Goal: Find specific page/section: Find specific page/section

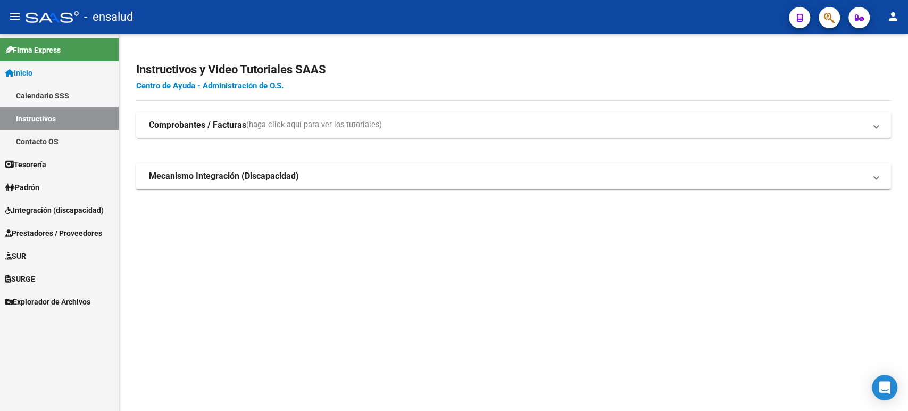
drag, startPoint x: 70, startPoint y: 207, endPoint x: 72, endPoint y: 218, distance: 10.8
click at [70, 207] on span "Integración (discapacidad)" at bounding box center [54, 210] width 98 height 12
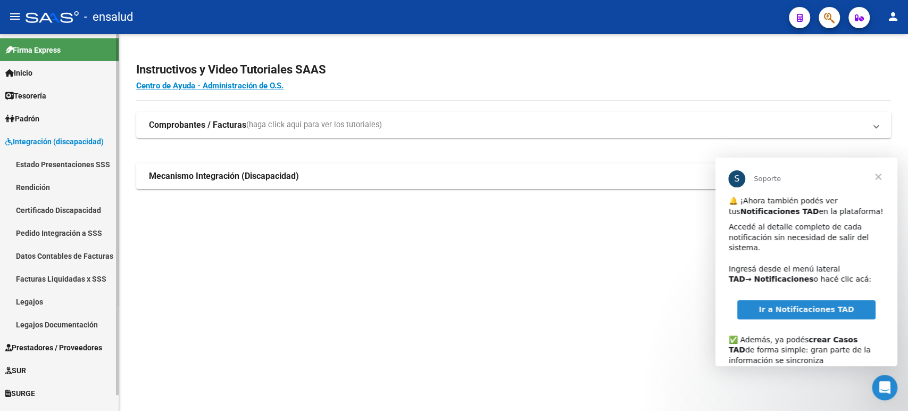
click at [71, 225] on link "Pedido Integración a SSS" at bounding box center [59, 232] width 119 height 23
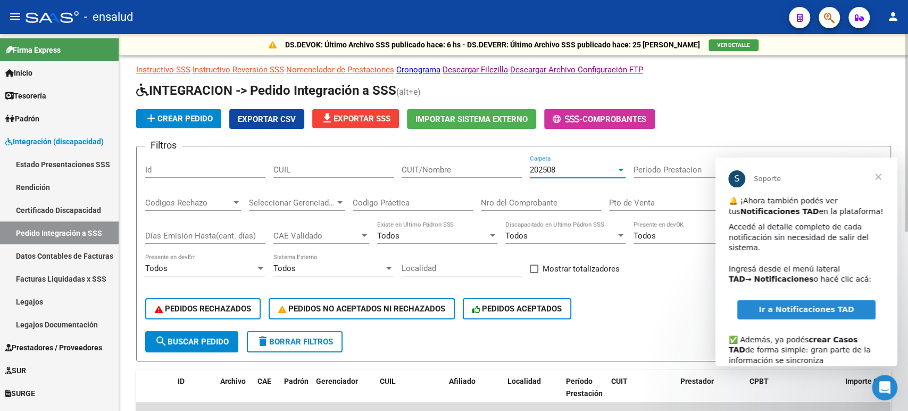
click at [607, 169] on div "202508" at bounding box center [573, 170] width 86 height 10
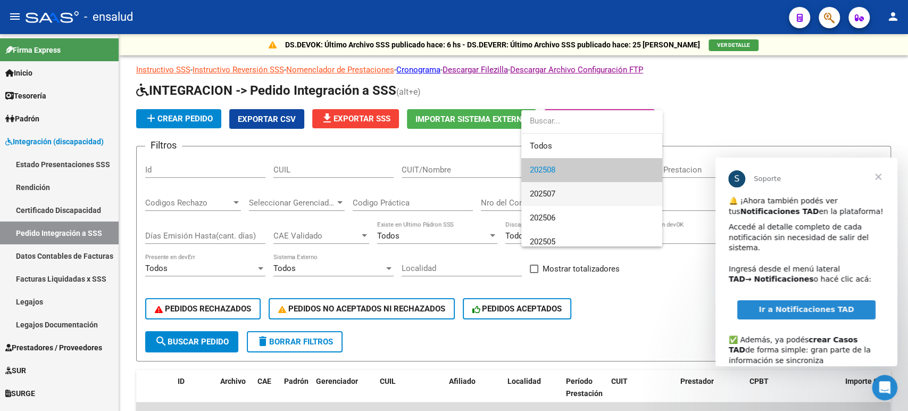
click at [604, 197] on span "202507" at bounding box center [592, 194] width 124 height 24
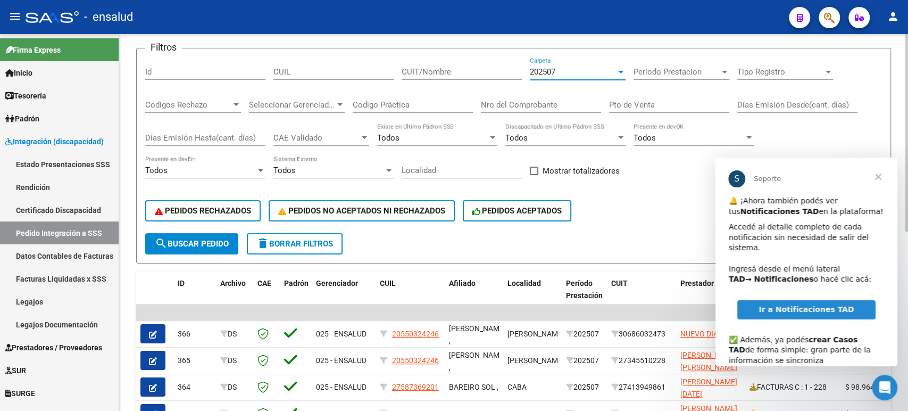
scroll to position [118, 0]
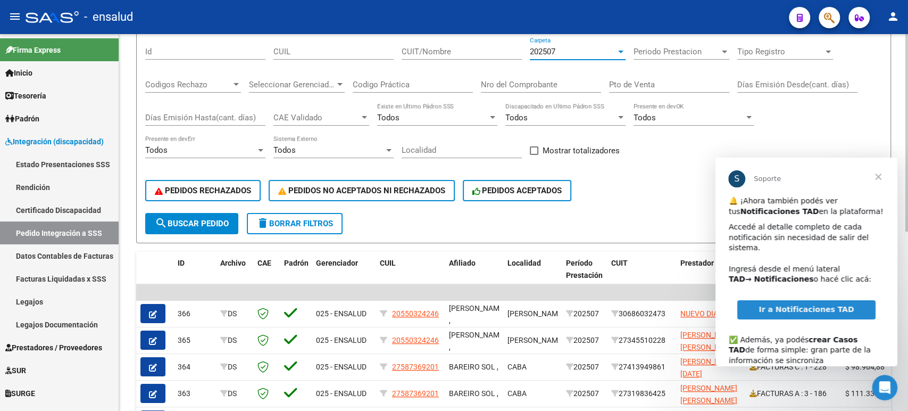
click at [533, 148] on span at bounding box center [534, 150] width 9 height 9
click at [533, 155] on input "Mostrar totalizadores" at bounding box center [533, 155] width 1 height 1
checkbox input "true"
click at [199, 218] on button "search Buscar Pedido" at bounding box center [191, 223] width 93 height 21
click at [878, 176] on span "Cerrar" at bounding box center [878, 176] width 38 height 38
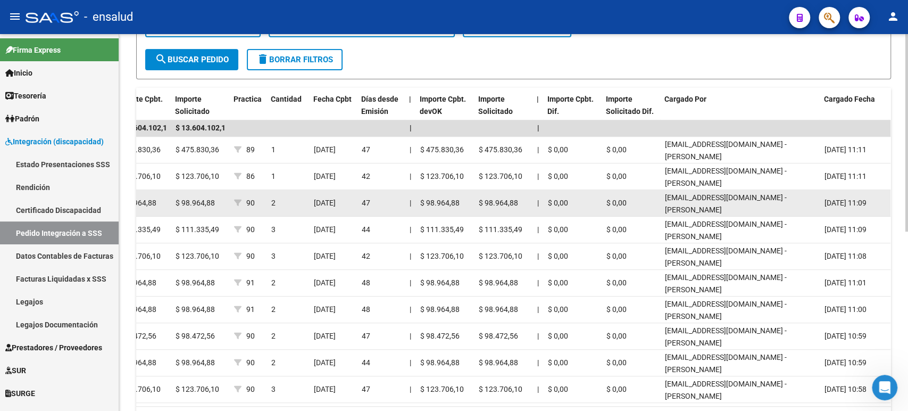
scroll to position [46, 0]
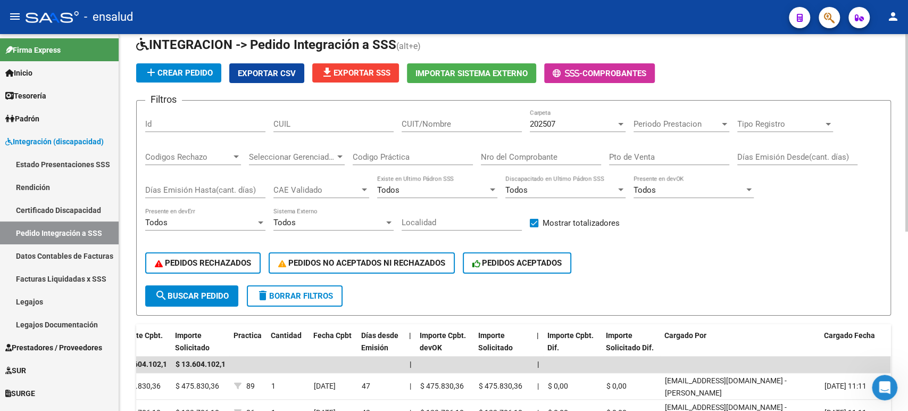
click at [608, 118] on div "202507 Carpeta" at bounding box center [578, 120] width 96 height 23
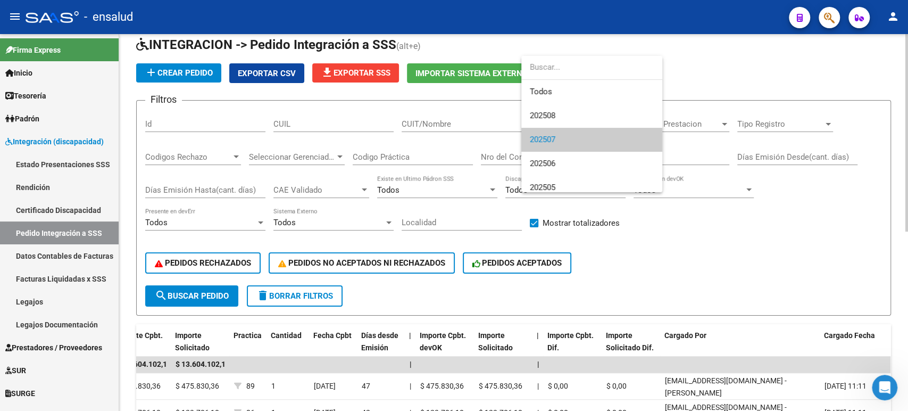
scroll to position [15, 0]
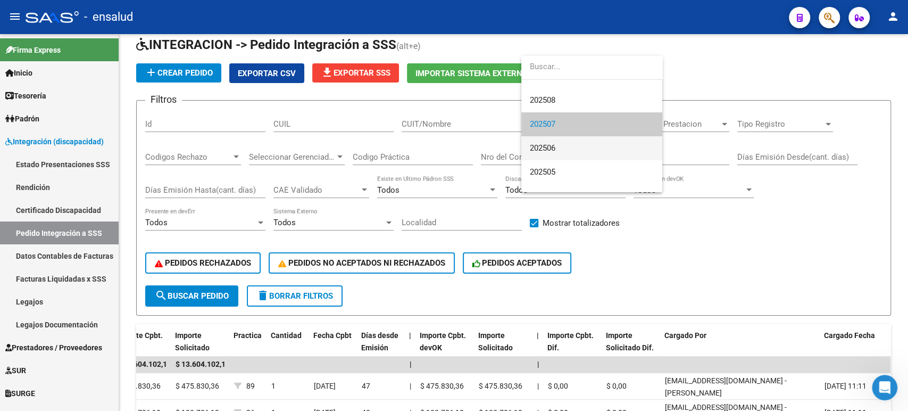
click at [587, 146] on span "202506" at bounding box center [592, 148] width 124 height 24
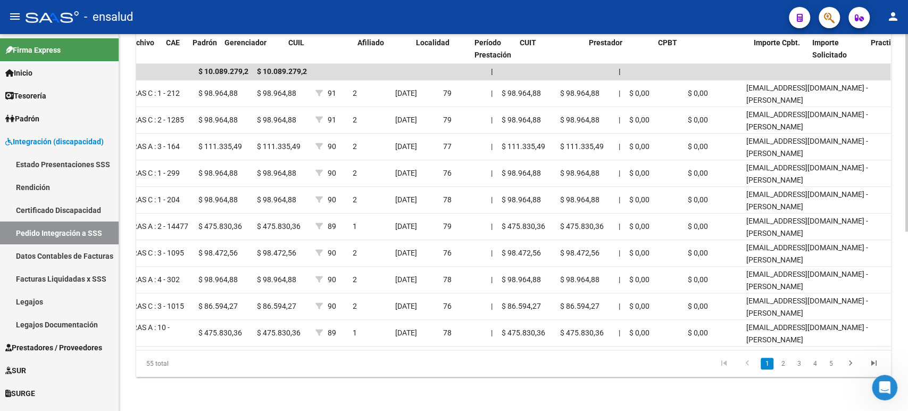
scroll to position [0, 0]
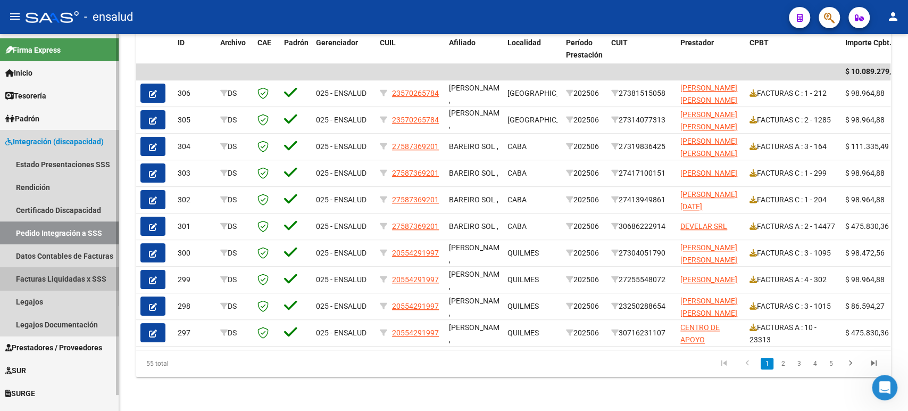
click at [36, 272] on link "Facturas Liquidadas x SSS" at bounding box center [59, 278] width 119 height 23
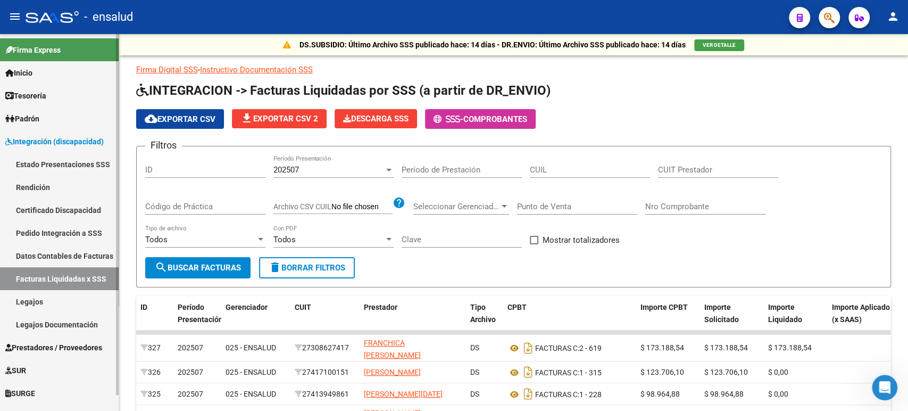
click at [0, 267] on link "Facturas Liquidadas x SSS" at bounding box center [59, 278] width 119 height 23
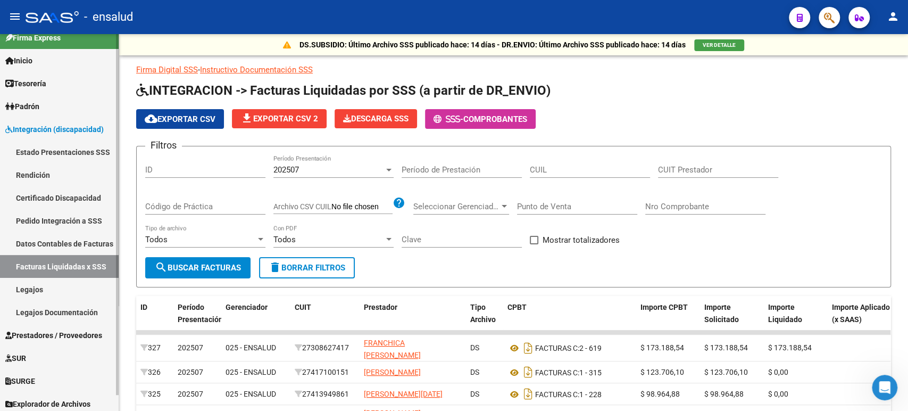
scroll to position [16, 0]
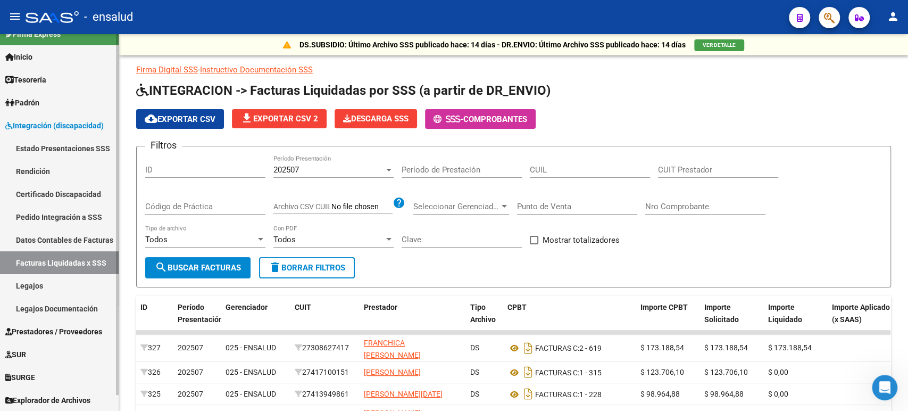
click at [70, 395] on span "Explorador de Archivos" at bounding box center [47, 400] width 85 height 12
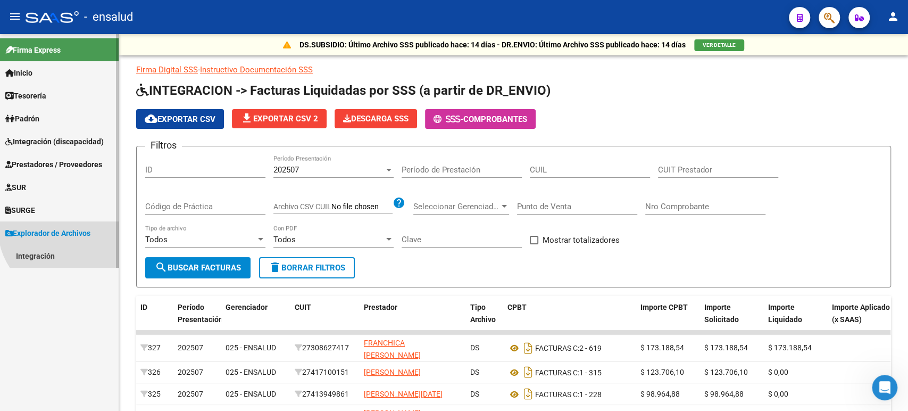
scroll to position [0, 0]
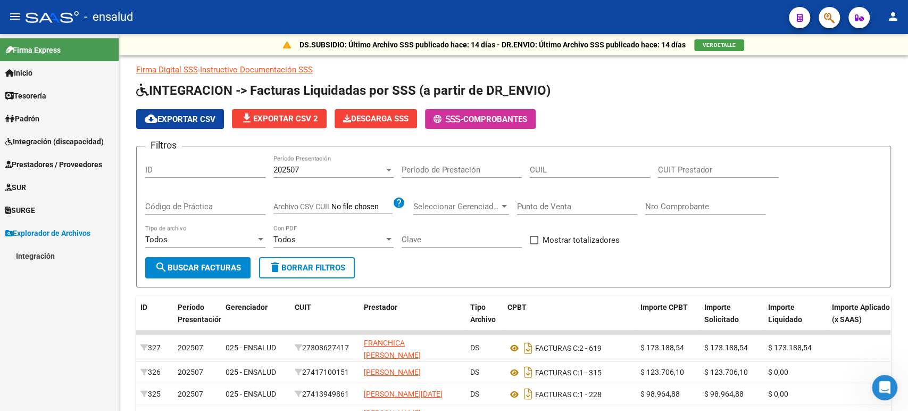
click at [39, 258] on link "Integración" at bounding box center [59, 255] width 119 height 23
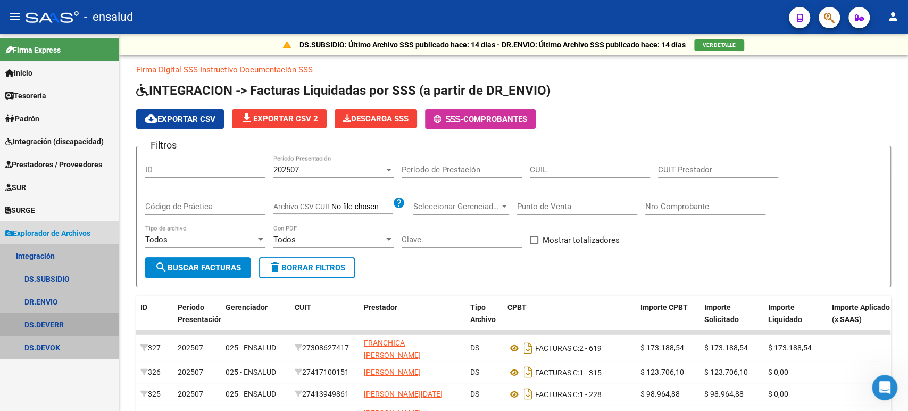
click at [56, 325] on link "DS.DEVERR" at bounding box center [59, 324] width 119 height 23
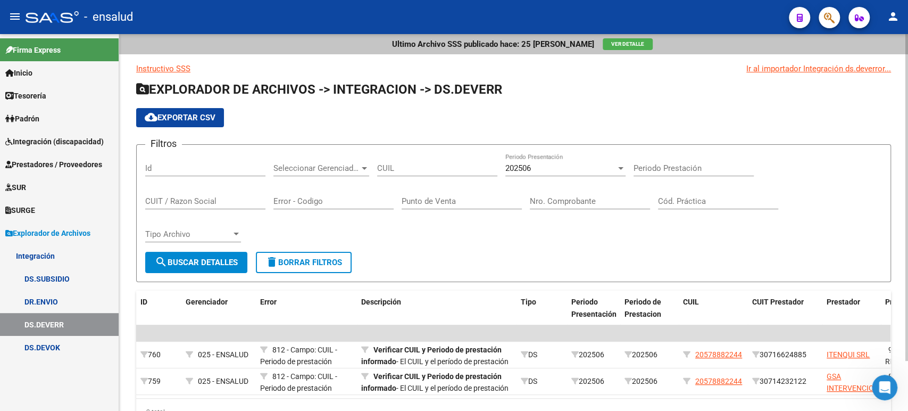
click at [590, 172] on div "202506" at bounding box center [560, 168] width 111 height 10
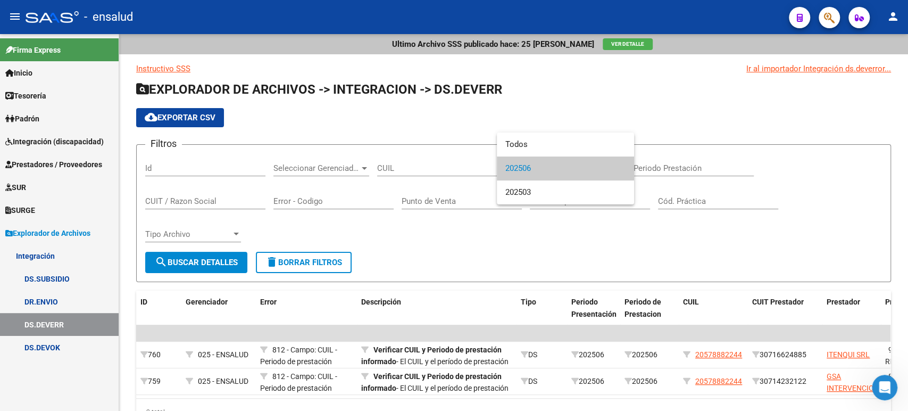
click at [552, 252] on div at bounding box center [454, 205] width 908 height 411
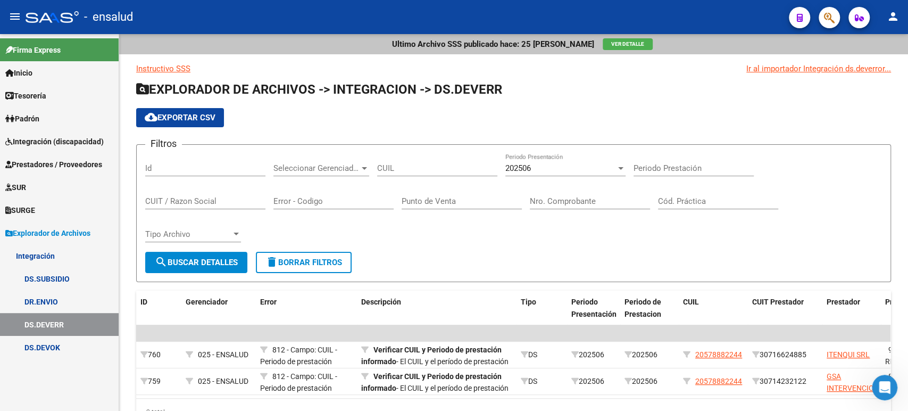
click at [67, 344] on link "DS.DEVOK" at bounding box center [59, 347] width 119 height 23
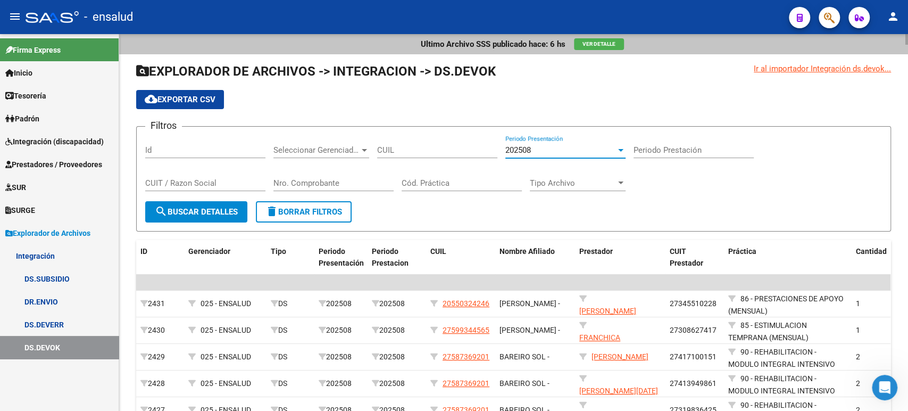
click at [600, 150] on div "202508" at bounding box center [560, 150] width 111 height 10
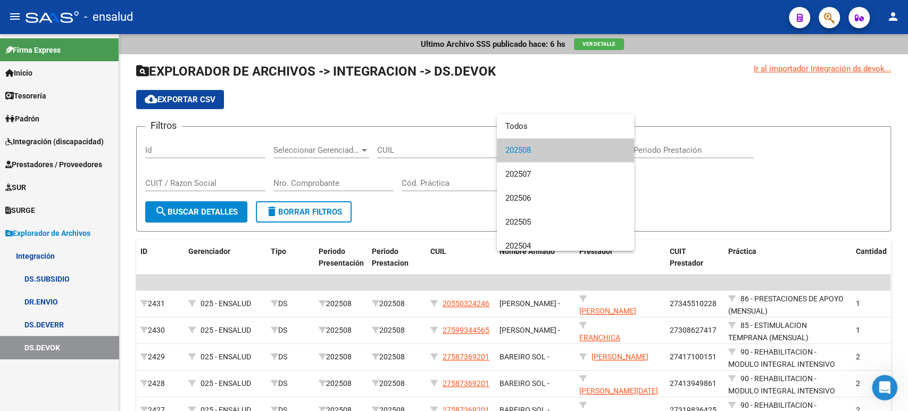
scroll to position [31, 0]
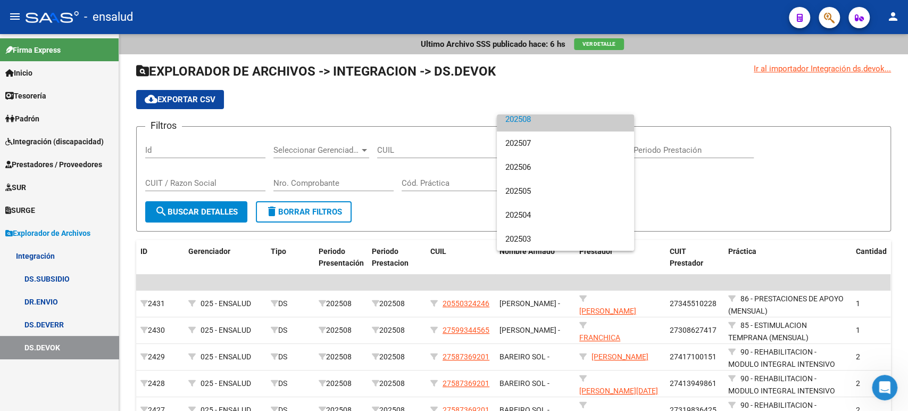
click at [35, 281] on div at bounding box center [454, 205] width 908 height 411
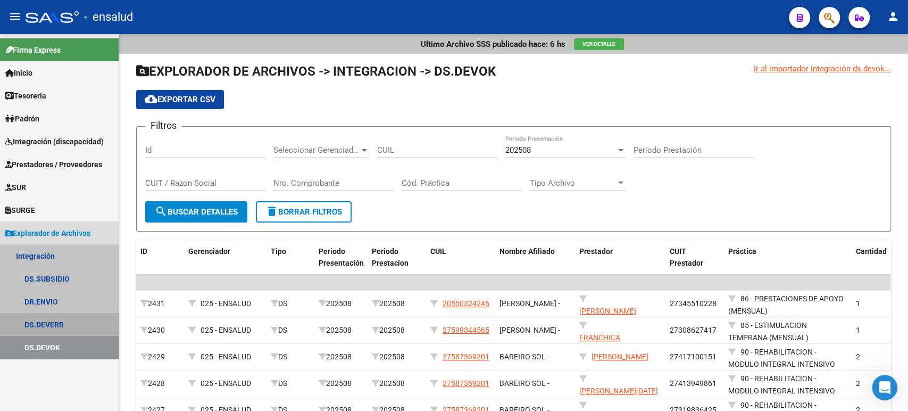
click at [54, 322] on link "DS.DEVERR" at bounding box center [59, 324] width 119 height 23
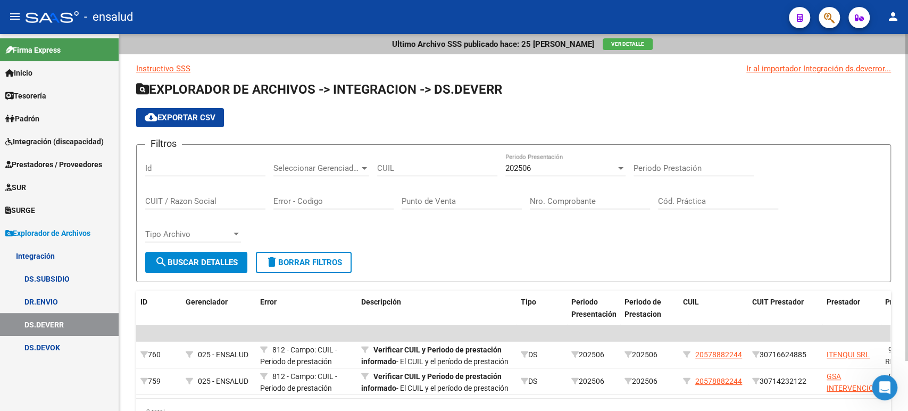
click at [571, 164] on div "202506" at bounding box center [560, 168] width 111 height 10
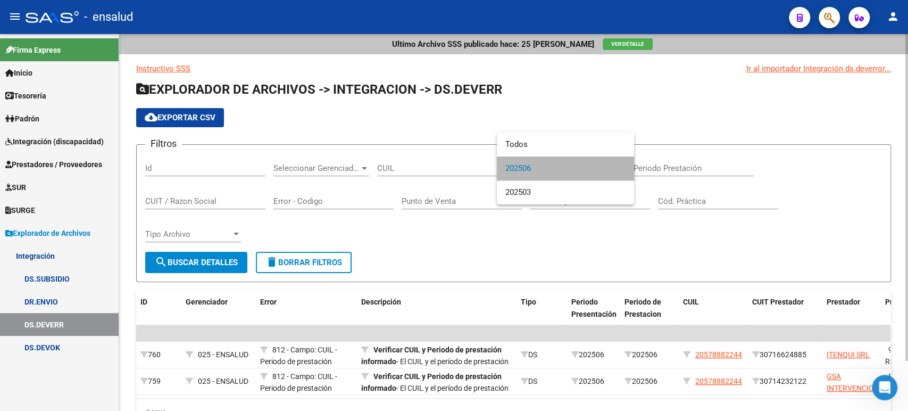
click at [571, 164] on span "202506" at bounding box center [565, 168] width 120 height 24
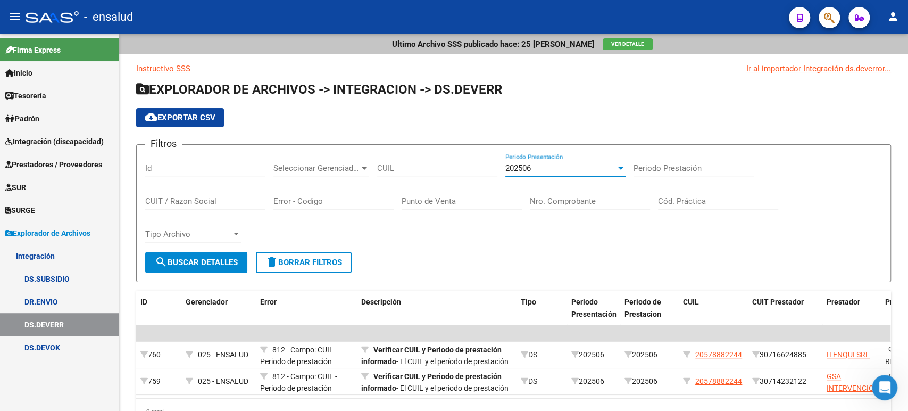
click at [35, 236] on span "Explorador de Archivos" at bounding box center [47, 233] width 85 height 12
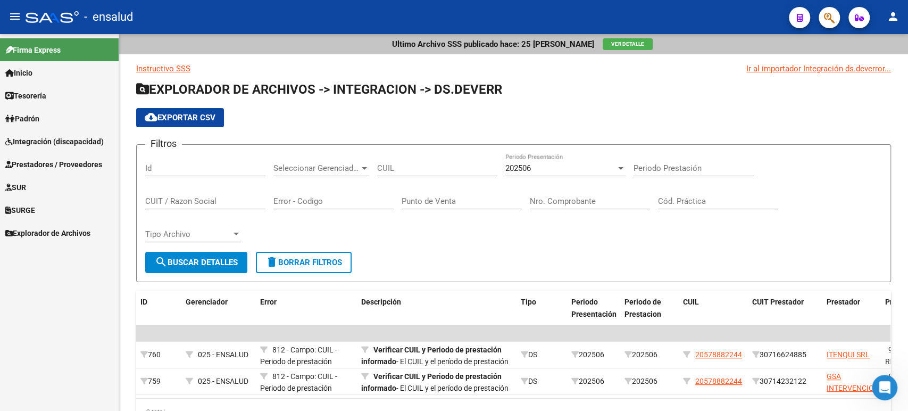
click at [55, 146] on span "Integración (discapacidad)" at bounding box center [54, 142] width 98 height 12
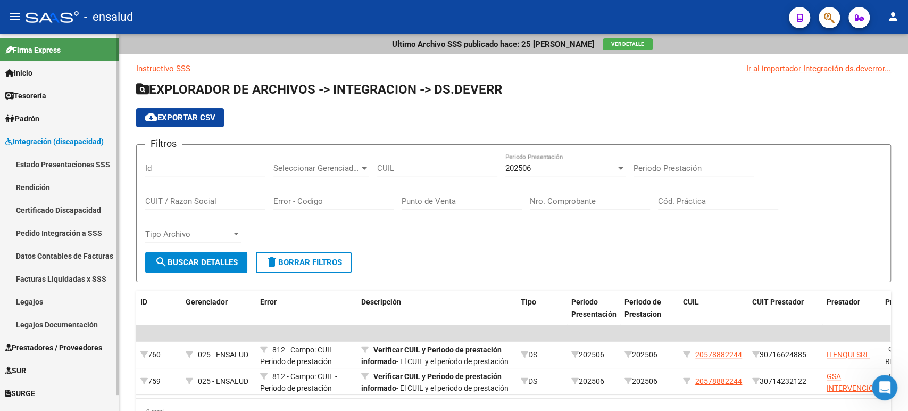
click at [57, 161] on link "Estado Presentaciones SSS" at bounding box center [59, 164] width 119 height 23
